Goal: Navigation & Orientation: Find specific page/section

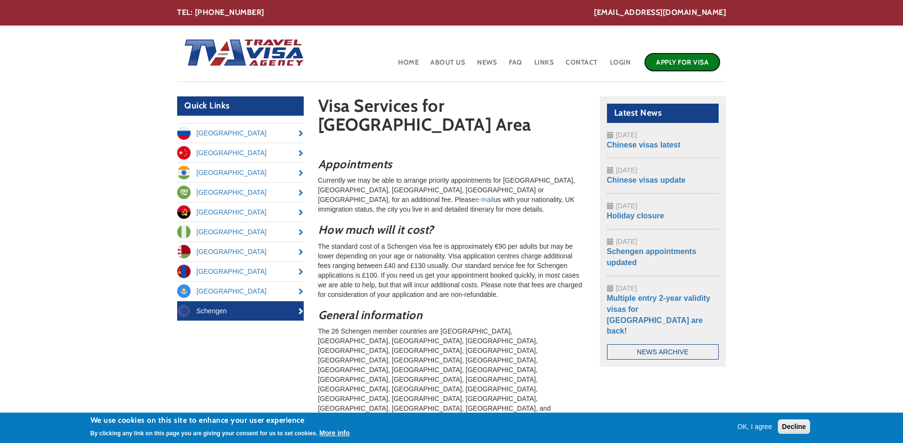
click at [677, 68] on link "Apply for Visa" at bounding box center [682, 61] width 77 height 19
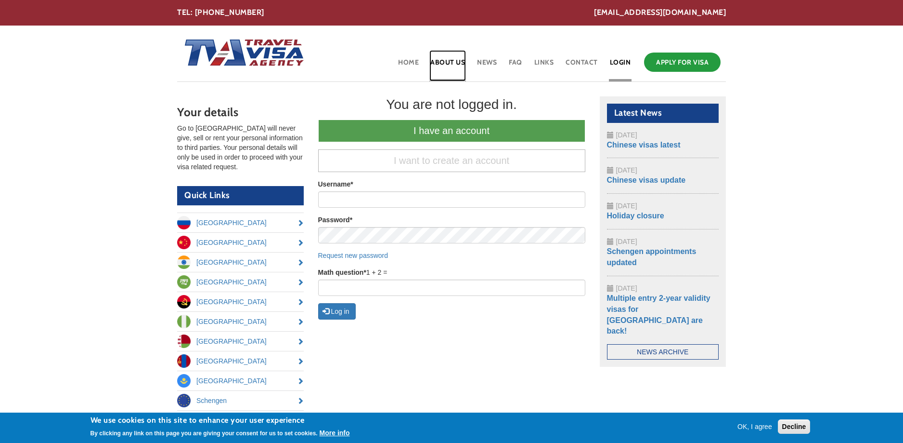
click at [439, 59] on link "About Us" at bounding box center [448, 65] width 37 height 31
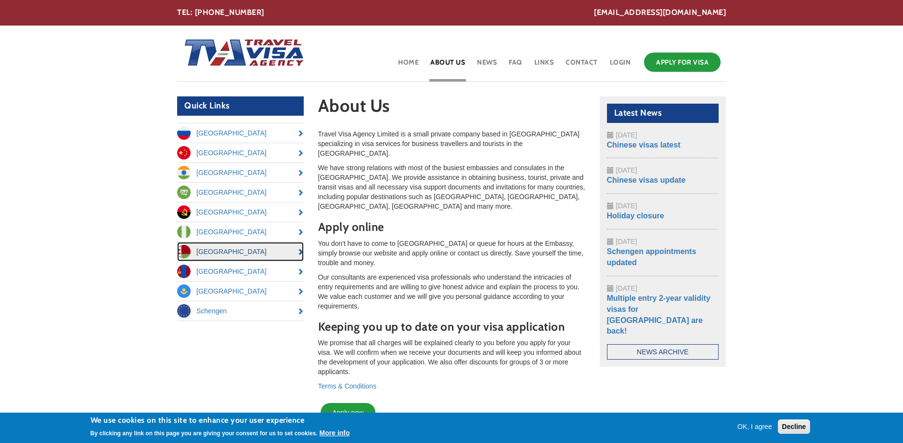
click at [204, 250] on link "[GEOGRAPHIC_DATA]" at bounding box center [240, 251] width 127 height 19
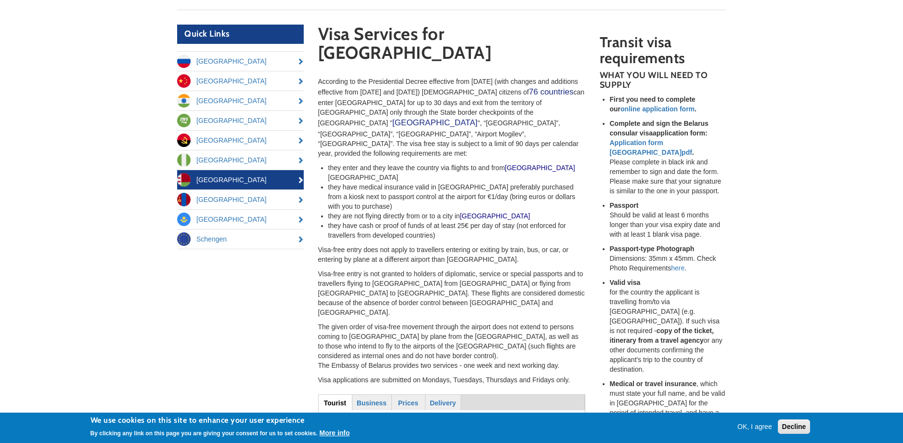
scroll to position [144, 0]
